Goal: Task Accomplishment & Management: Complete application form

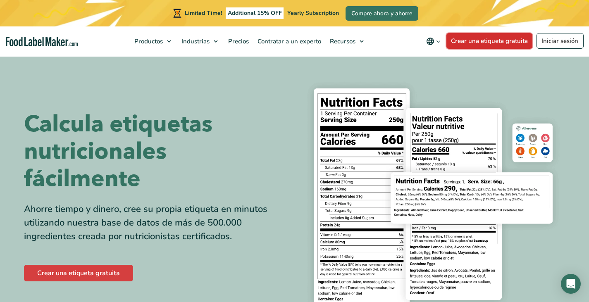
click at [499, 42] on link "Crear una etiqueta gratuita" at bounding box center [489, 41] width 86 height 16
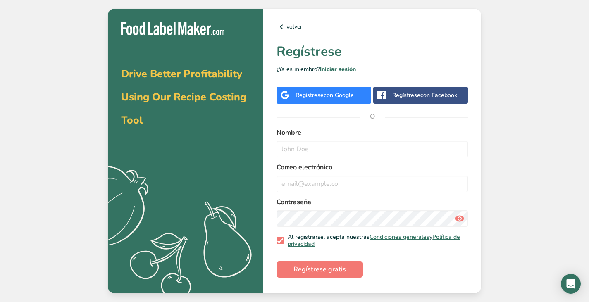
click at [343, 96] on span "con Google" at bounding box center [339, 95] width 30 height 8
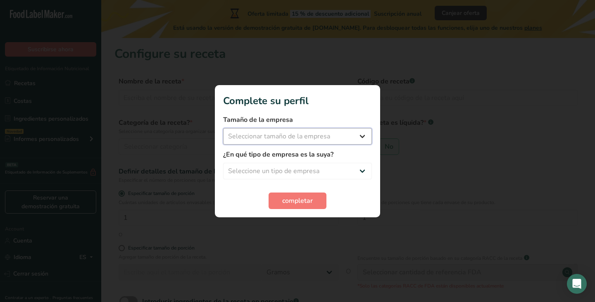
click at [314, 139] on select "Seleccionar tamaño de la empresa Menos de 10 empleados De 10 a 50 empleados De …" at bounding box center [297, 136] width 149 height 17
select select "2"
click at [223, 128] on select "Seleccionar tamaño de la empresa Menos de 10 empleados De 10 a 50 empleados De …" at bounding box center [297, 136] width 149 height 17
click at [278, 170] on select "Seleccione un tipo de empresa Fabricante de alimentos envasados Restaurante y c…" at bounding box center [297, 171] width 149 height 17
select select "8"
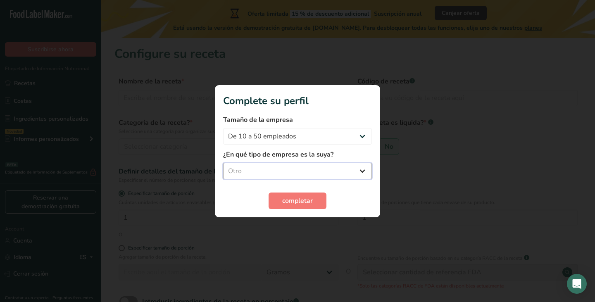
click at [223, 163] on select "Seleccione un tipo de empresa Fabricante de alimentos envasados Restaurante y c…" at bounding box center [297, 171] width 149 height 17
click at [303, 199] on span "completar" at bounding box center [297, 201] width 31 height 10
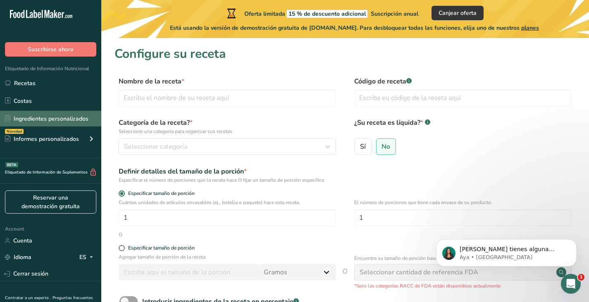
click at [83, 117] on link "Ingredientes personalizados" at bounding box center [50, 119] width 101 height 16
